Goal: Navigation & Orientation: Go to known website

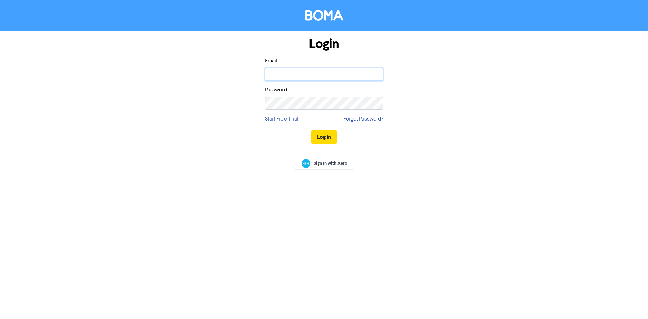
type input "[PERSON_NAME][EMAIL_ADDRESS][PERSON_NAME][DOMAIN_NAME]"
drag, startPoint x: 431, startPoint y: 187, endPoint x: 426, endPoint y: 184, distance: 5.7
click at [431, 187] on div "Login Email andrew.baird@bomamarketing.com Password Start Free Trial Forgot Pas…" at bounding box center [324, 159] width 648 height 319
click at [325, 138] on button "Log In" at bounding box center [324, 137] width 26 height 14
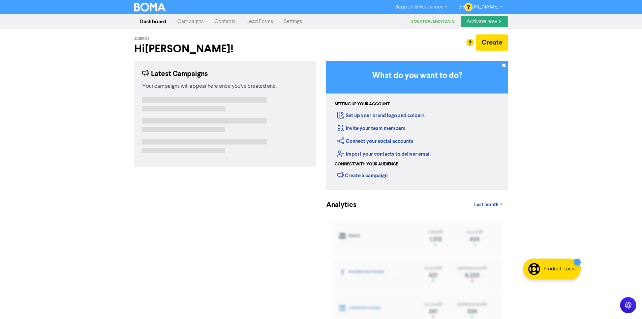
click at [193, 23] on link "Campaigns" at bounding box center [190, 21] width 37 height 13
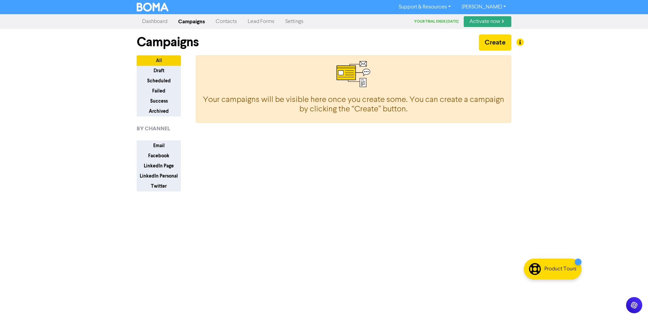
click at [496, 7] on link "Andy Baird" at bounding box center [483, 7] width 55 height 11
click at [490, 18] on button "Log Out" at bounding box center [482, 20] width 53 height 8
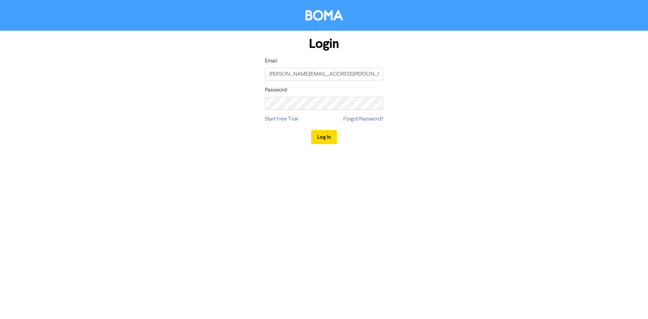
drag, startPoint x: 484, startPoint y: 85, endPoint x: 362, endPoint y: 130, distance: 130.0
click at [481, 86] on div "Login Email andrew.baird@bomamarketing.com Password Start Free Trial Forgot Pas…" at bounding box center [324, 91] width 384 height 120
click at [319, 139] on button "Log In" at bounding box center [324, 137] width 26 height 14
